Goal: Task Accomplishment & Management: Use online tool/utility

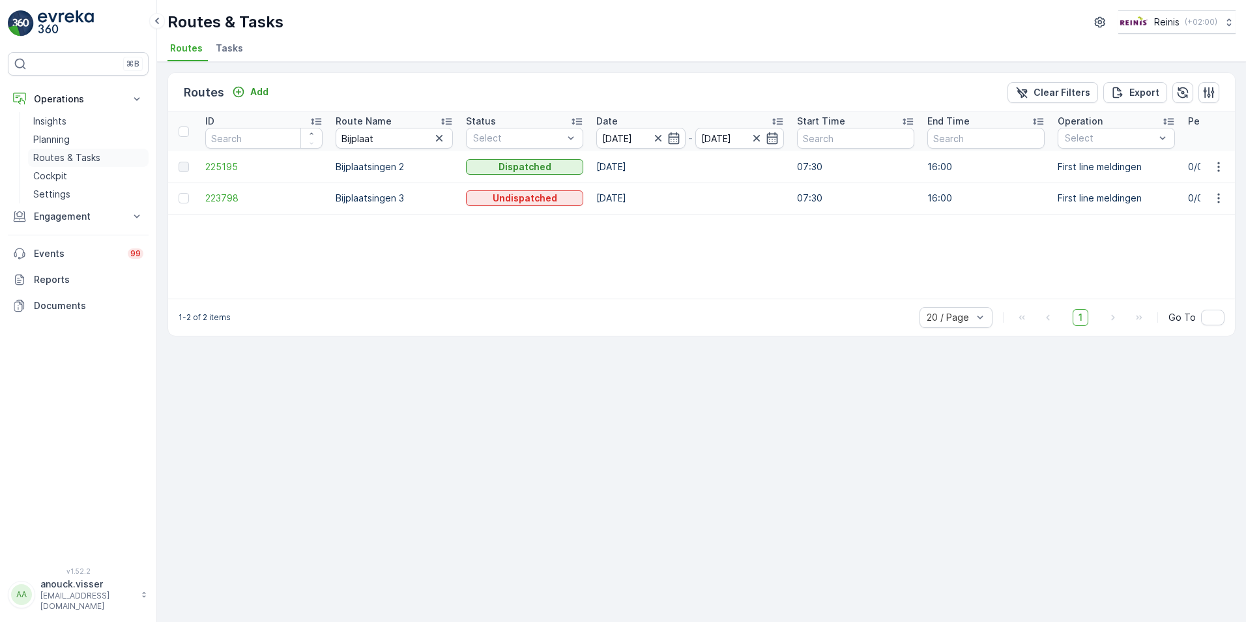
click at [85, 154] on p "Routes & Tasks" at bounding box center [66, 157] width 67 height 13
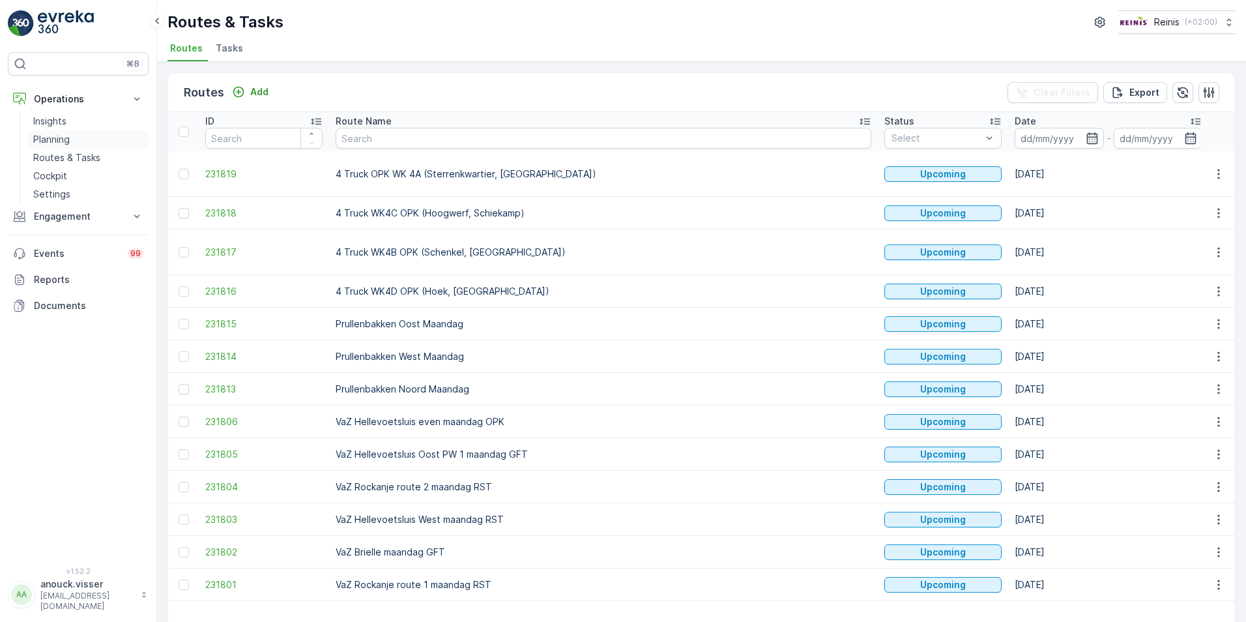
click at [74, 138] on link "Planning" at bounding box center [88, 139] width 121 height 18
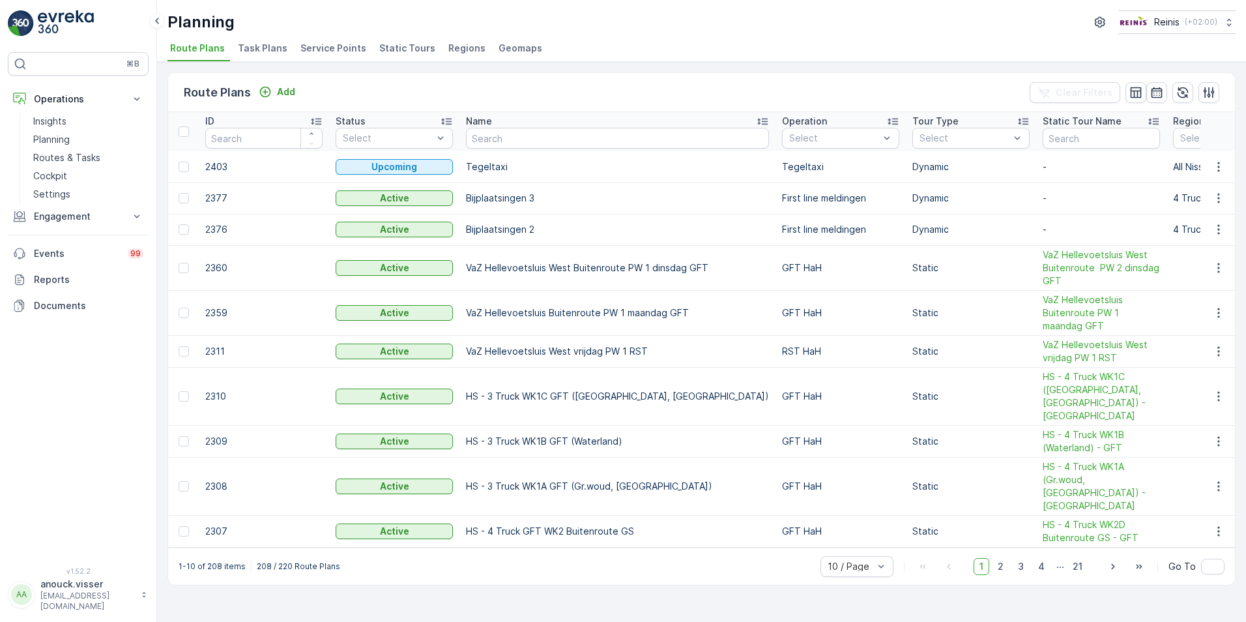
click at [334, 47] on span "Service Points" at bounding box center [334, 48] width 66 height 13
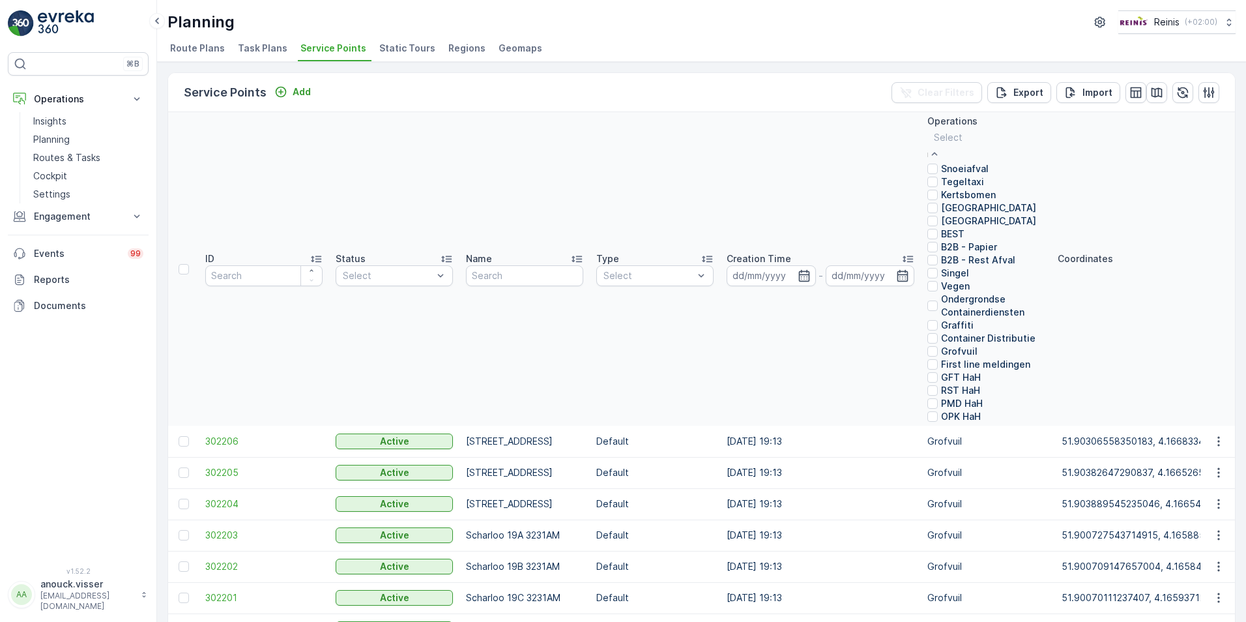
click at [991, 214] on p "[GEOGRAPHIC_DATA]" at bounding box center [988, 207] width 95 height 13
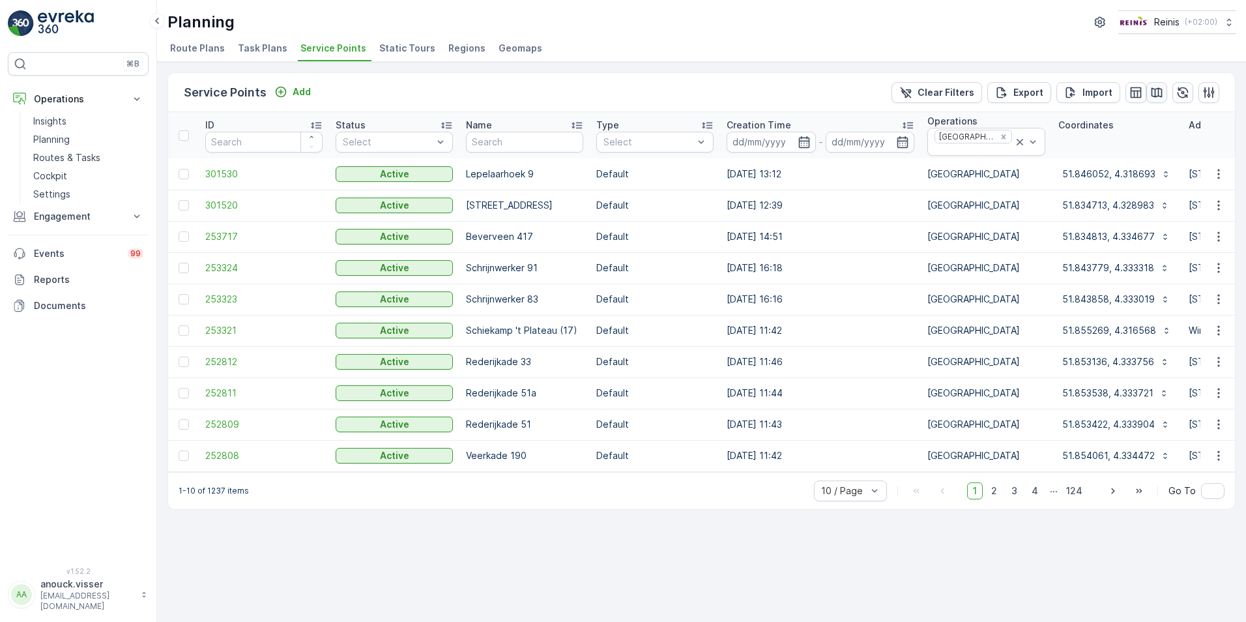
click at [1159, 87] on icon "button" at bounding box center [1157, 92] width 13 height 13
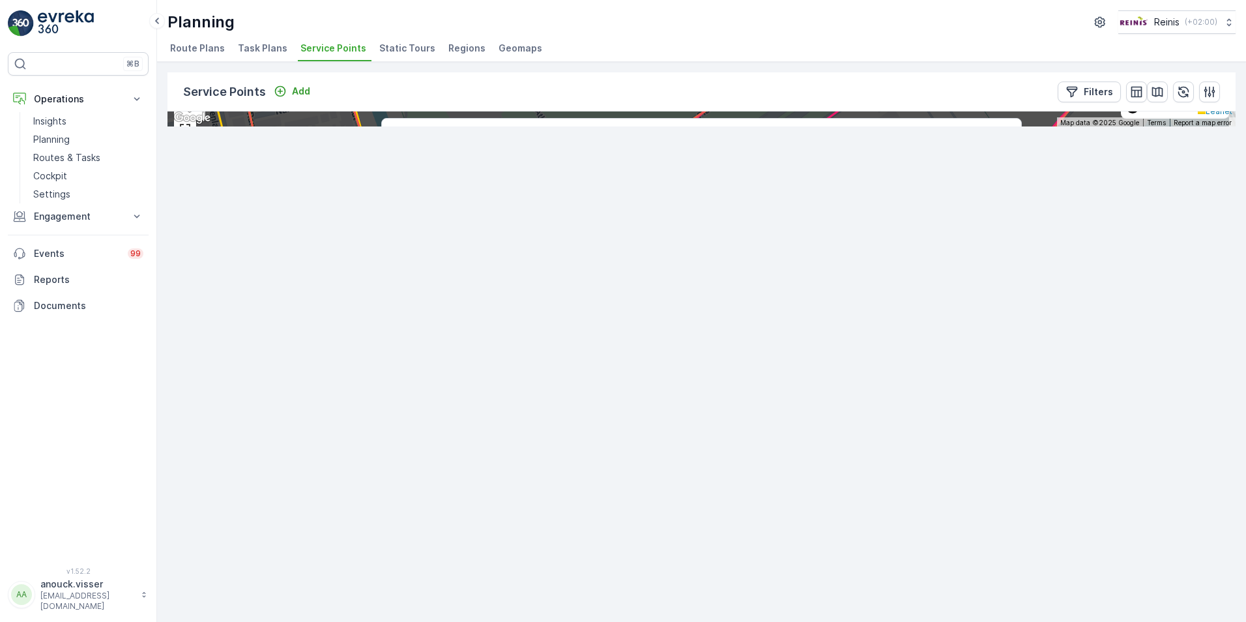
drag, startPoint x: 993, startPoint y: 490, endPoint x: 917, endPoint y: 313, distance: 192.4
click at [917, 313] on icon at bounding box center [625, 174] width 1284 height 575
drag, startPoint x: 824, startPoint y: 407, endPoint x: 820, endPoint y: 378, distance: 29.6
click at [820, 378] on icon at bounding box center [695, 302] width 1284 height 575
click at [721, 432] on icon at bounding box center [715, 436] width 16 height 19
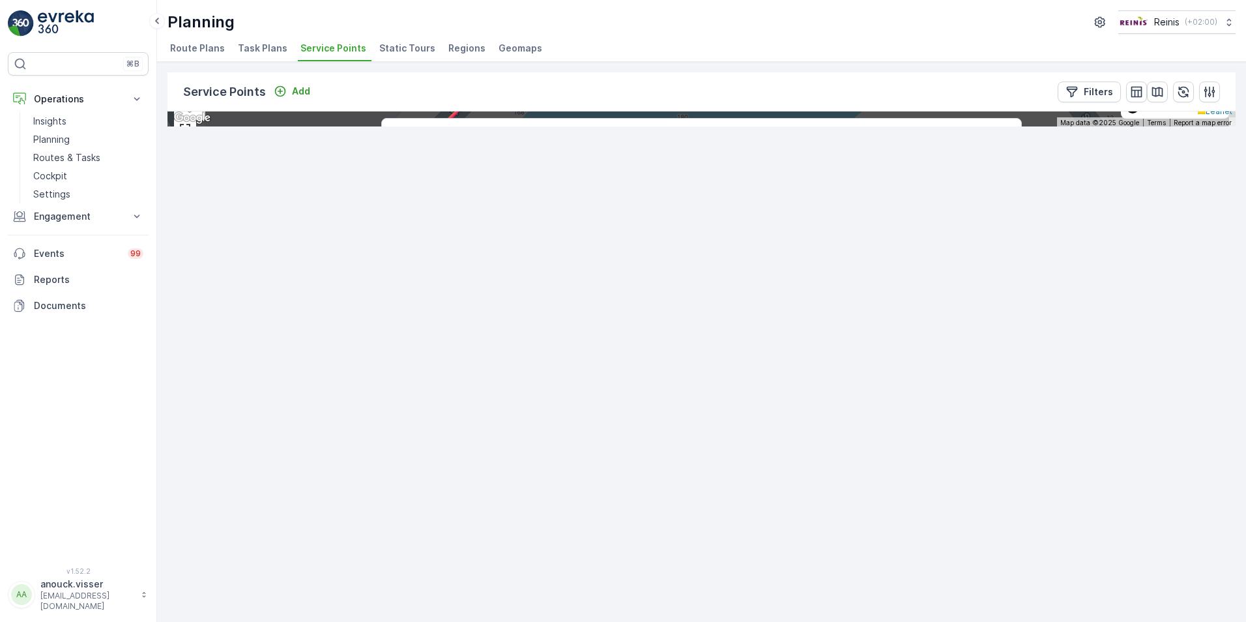
drag, startPoint x: 926, startPoint y: 399, endPoint x: 917, endPoint y: 370, distance: 30.5
click at [917, 370] on icon at bounding box center [685, 297] width 1284 height 575
drag, startPoint x: 72, startPoint y: 162, endPoint x: 78, endPoint y: 158, distance: 6.7
click at [72, 162] on p "Routes & Tasks" at bounding box center [66, 157] width 67 height 13
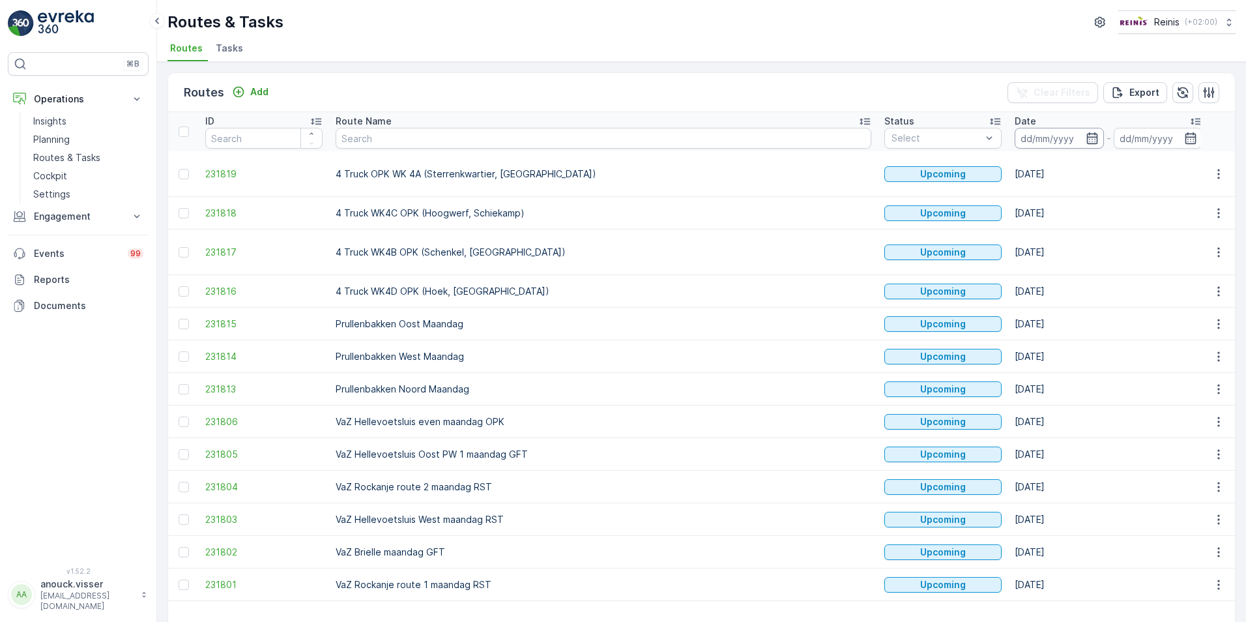
click at [1015, 135] on input at bounding box center [1059, 138] width 89 height 21
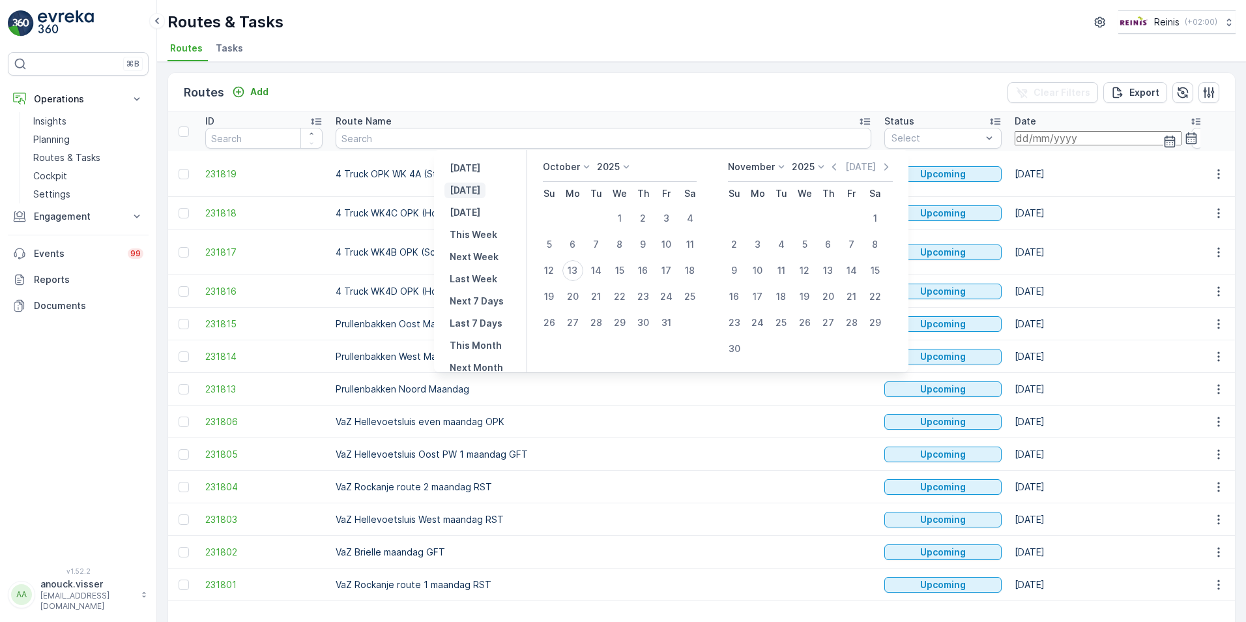
click at [472, 191] on p "[DATE]" at bounding box center [465, 190] width 31 height 13
type input "[DATE]"
